Goal: Task Accomplishment & Management: Use online tool/utility

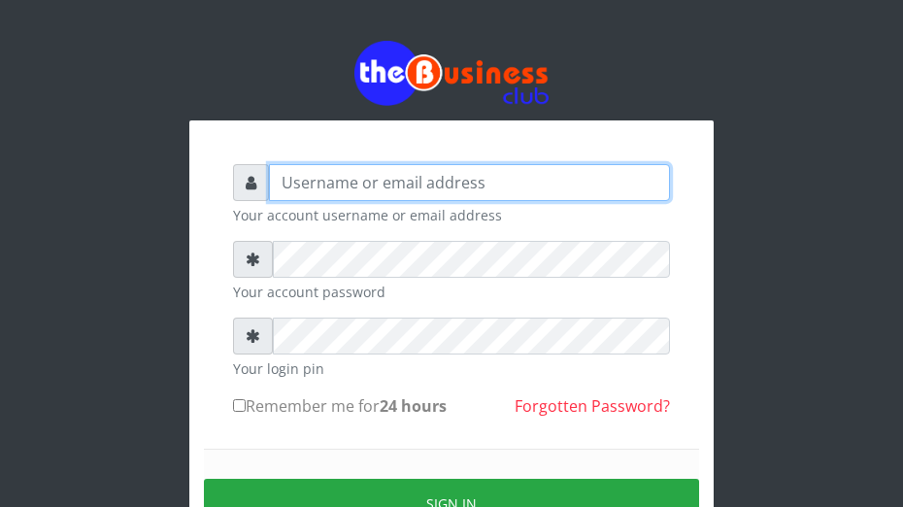
type input "[EMAIL_ADDRESS][DOMAIN_NAME]"
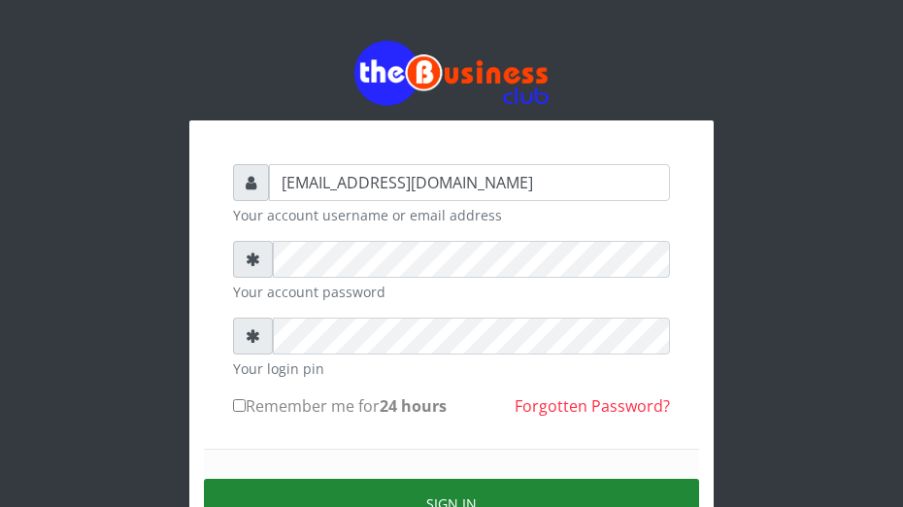
click at [341, 489] on button "Sign in" at bounding box center [451, 504] width 495 height 50
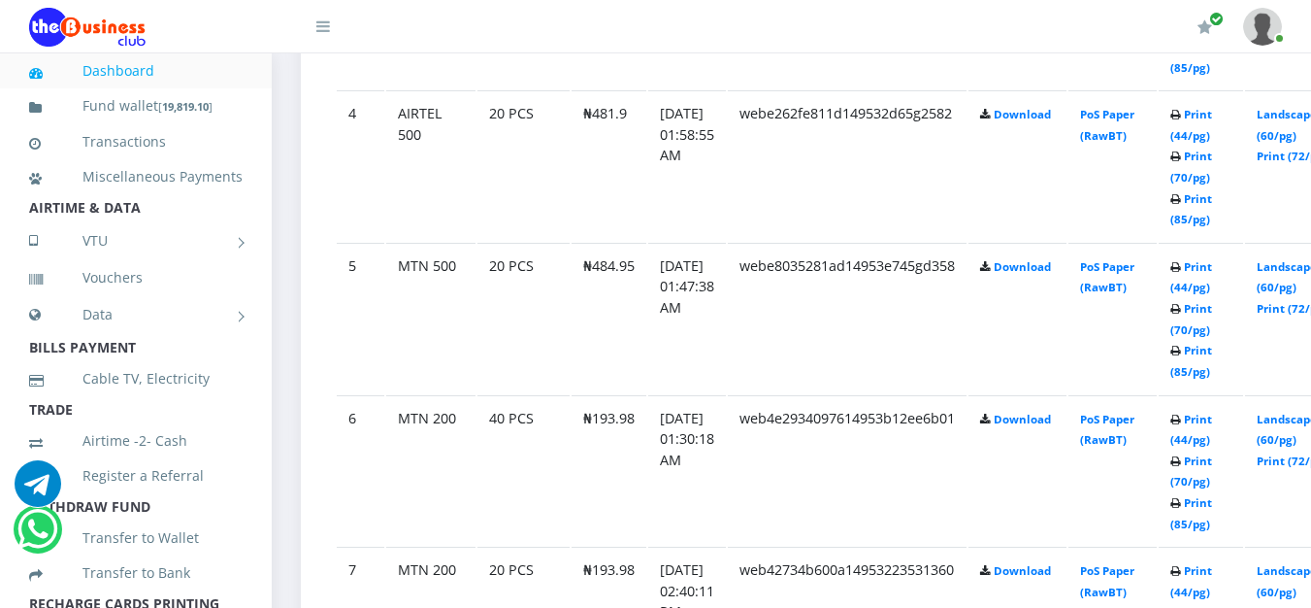
scroll to position [1062, 0]
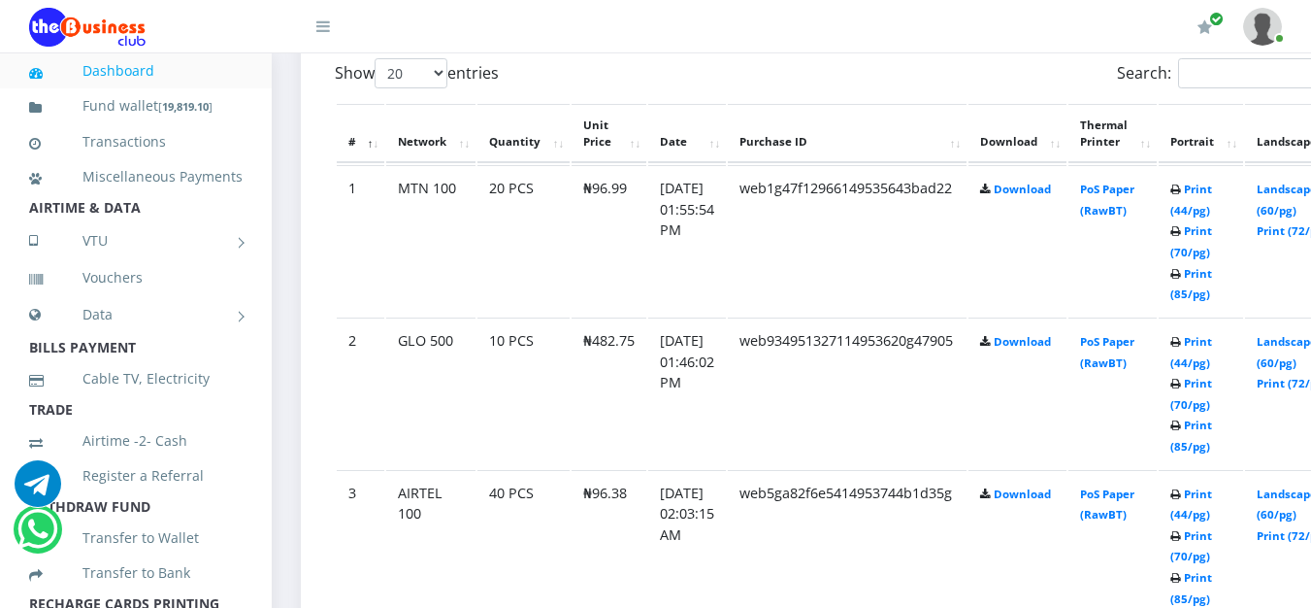
click at [948, 512] on td "web5ga82f6e5414953744b1d35g" at bounding box center [847, 545] width 239 height 150
click at [890, 551] on td "web5ga82f6e5414953744b1d35g" at bounding box center [847, 545] width 239 height 150
click at [1209, 506] on td "Print (44/pg) Print (70/pg) Print (85/pg)" at bounding box center [1201, 545] width 84 height 150
click at [1212, 496] on link "Print (44/pg)" at bounding box center [1192, 504] width 42 height 36
